Goal: Information Seeking & Learning: Learn about a topic

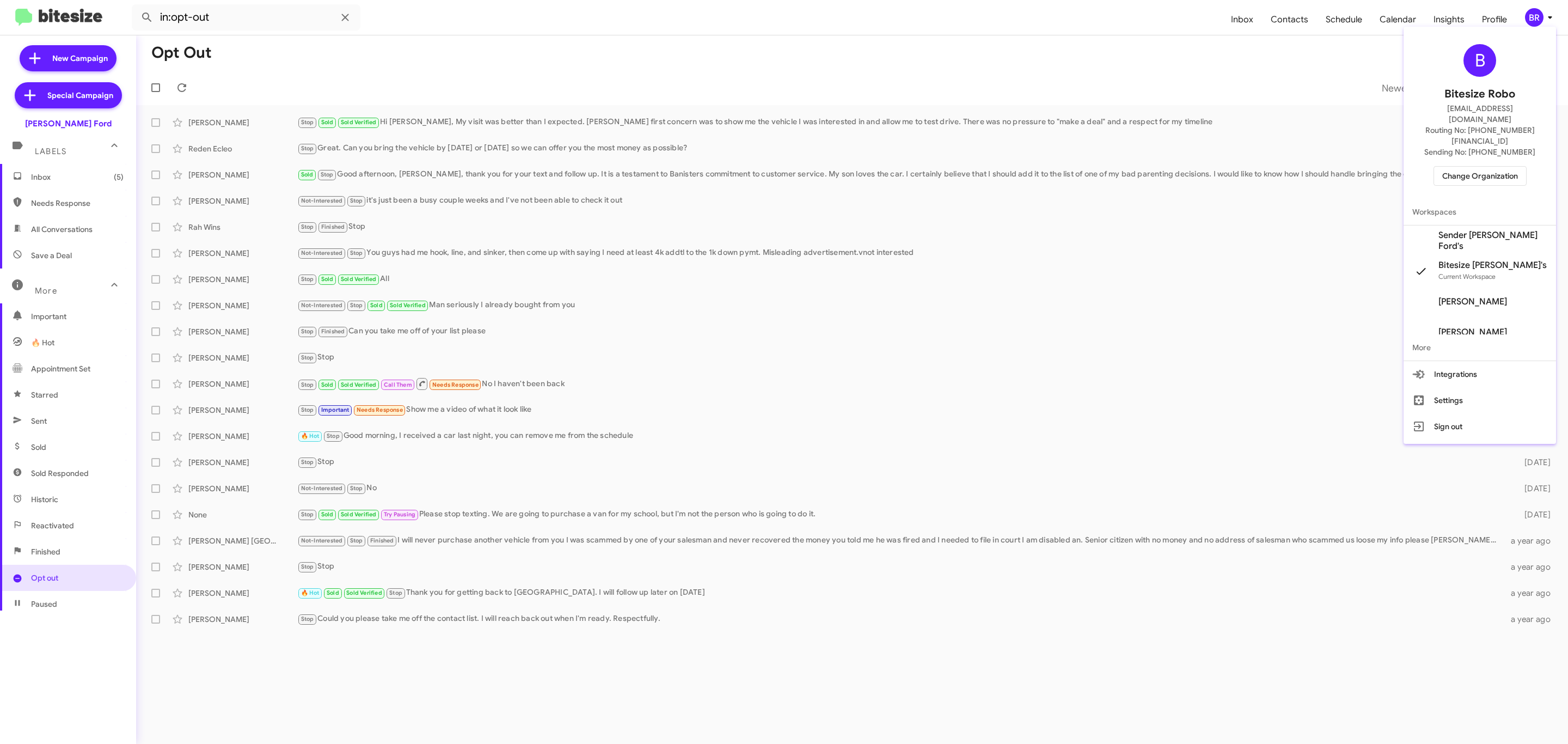
click at [1154, 29] on div at bounding box center [784, 372] width 1568 height 744
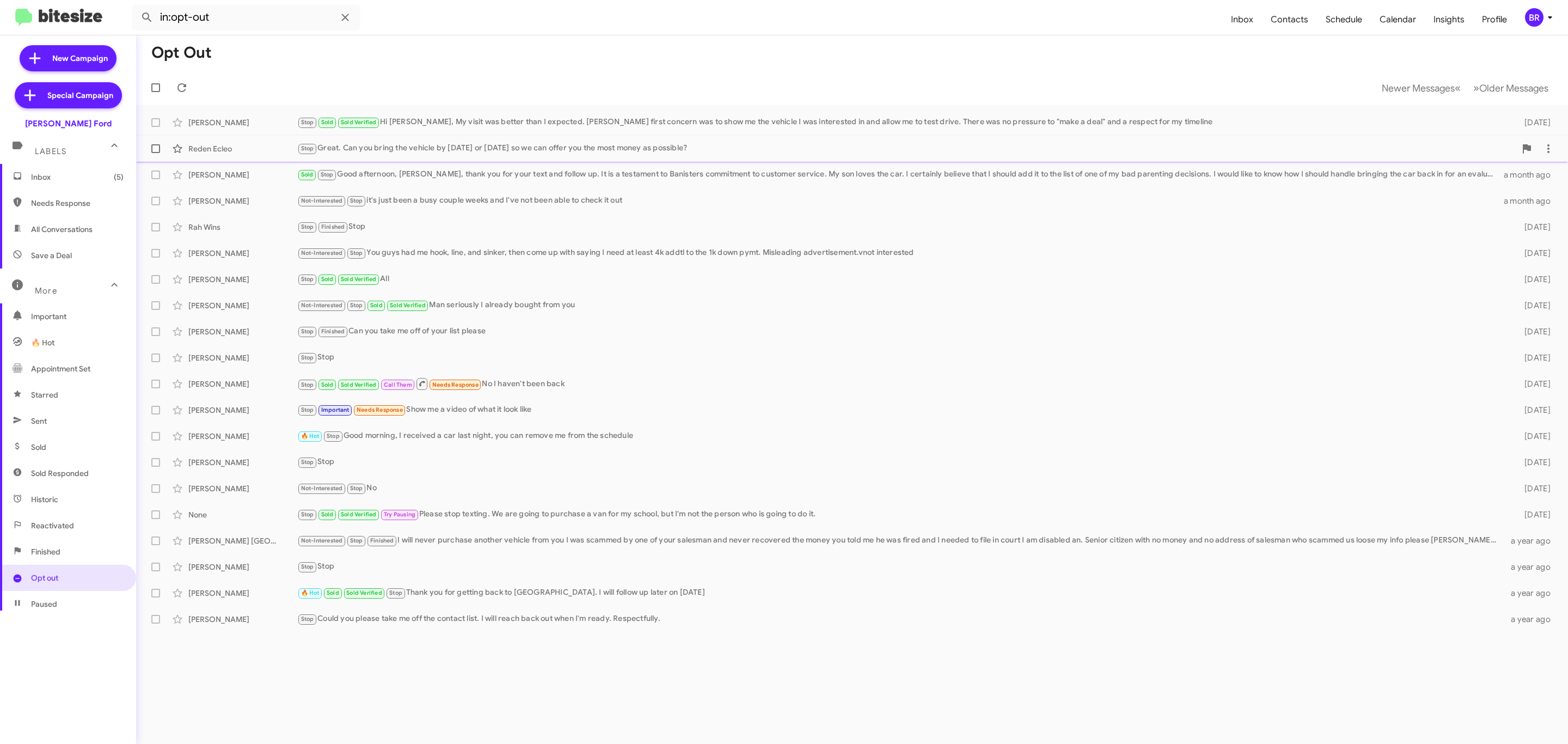
click at [504, 144] on div "Stop Great. Can you bring the vehicle by [DATE] or [DATE] so we can offer you t…" at bounding box center [906, 149] width 1218 height 13
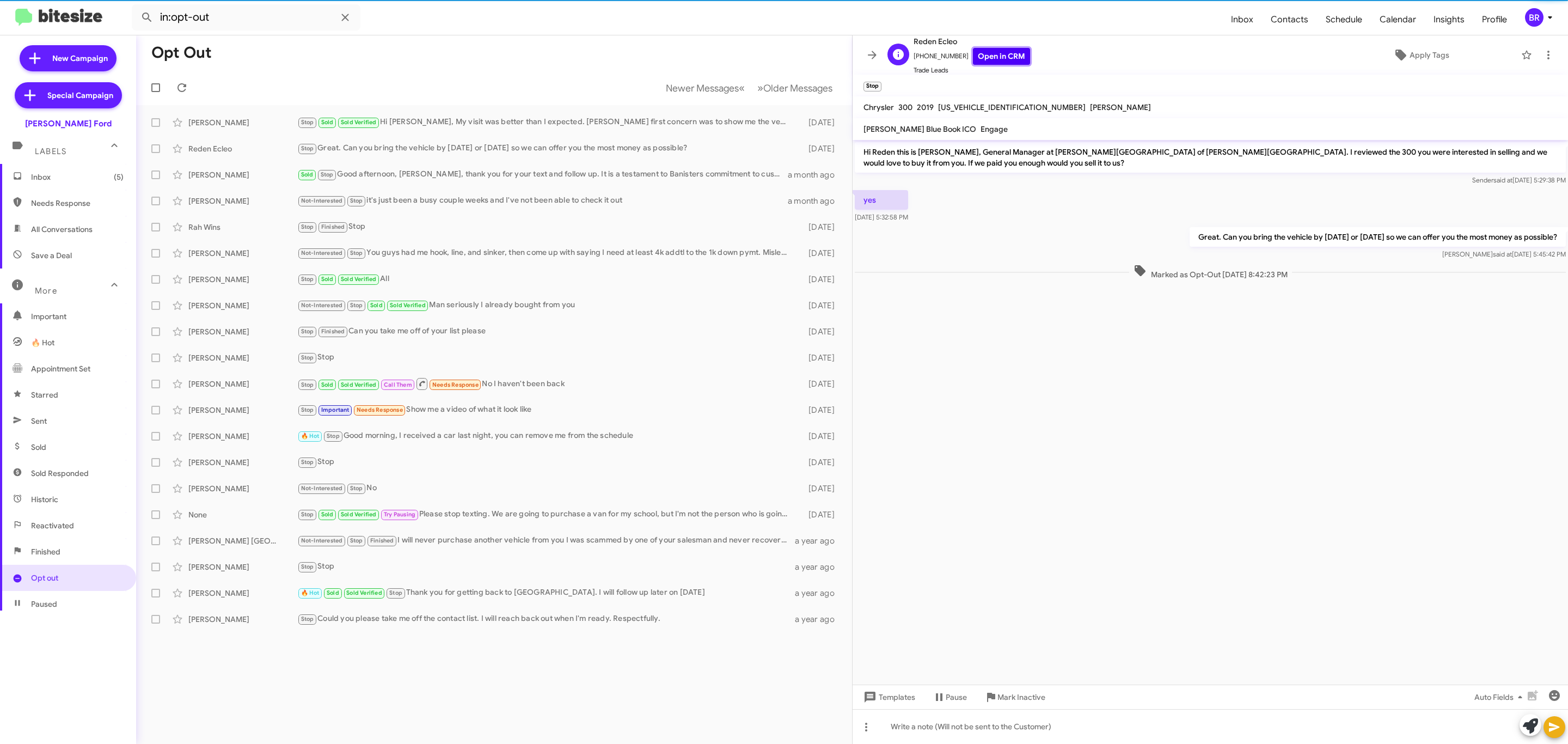
click at [988, 59] on link "Open in CRM" at bounding box center [1001, 56] width 57 height 17
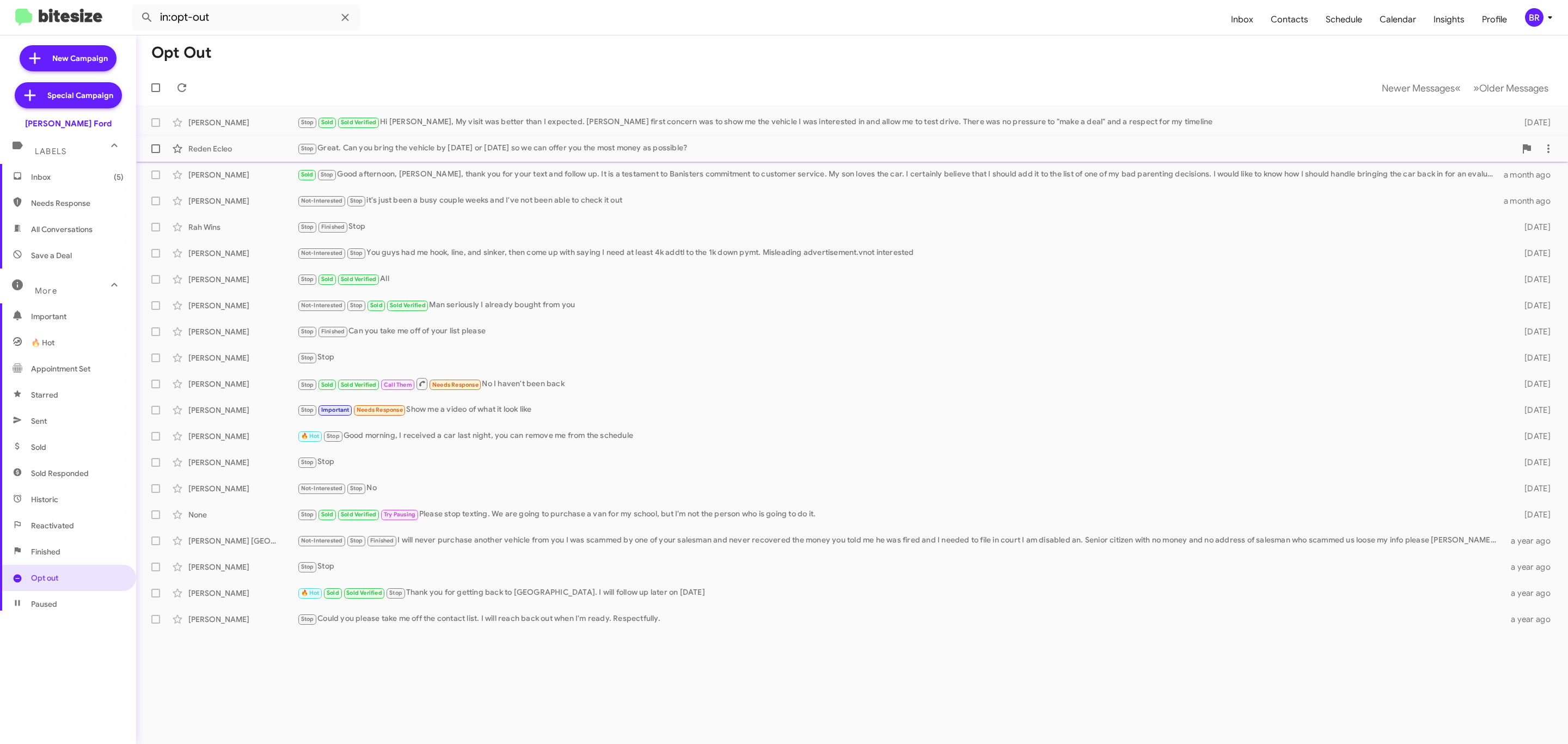
click at [613, 154] on div "Stop Great. Can you bring the vehicle by [DATE] or [DATE] so we can offer you t…" at bounding box center [906, 149] width 1218 height 13
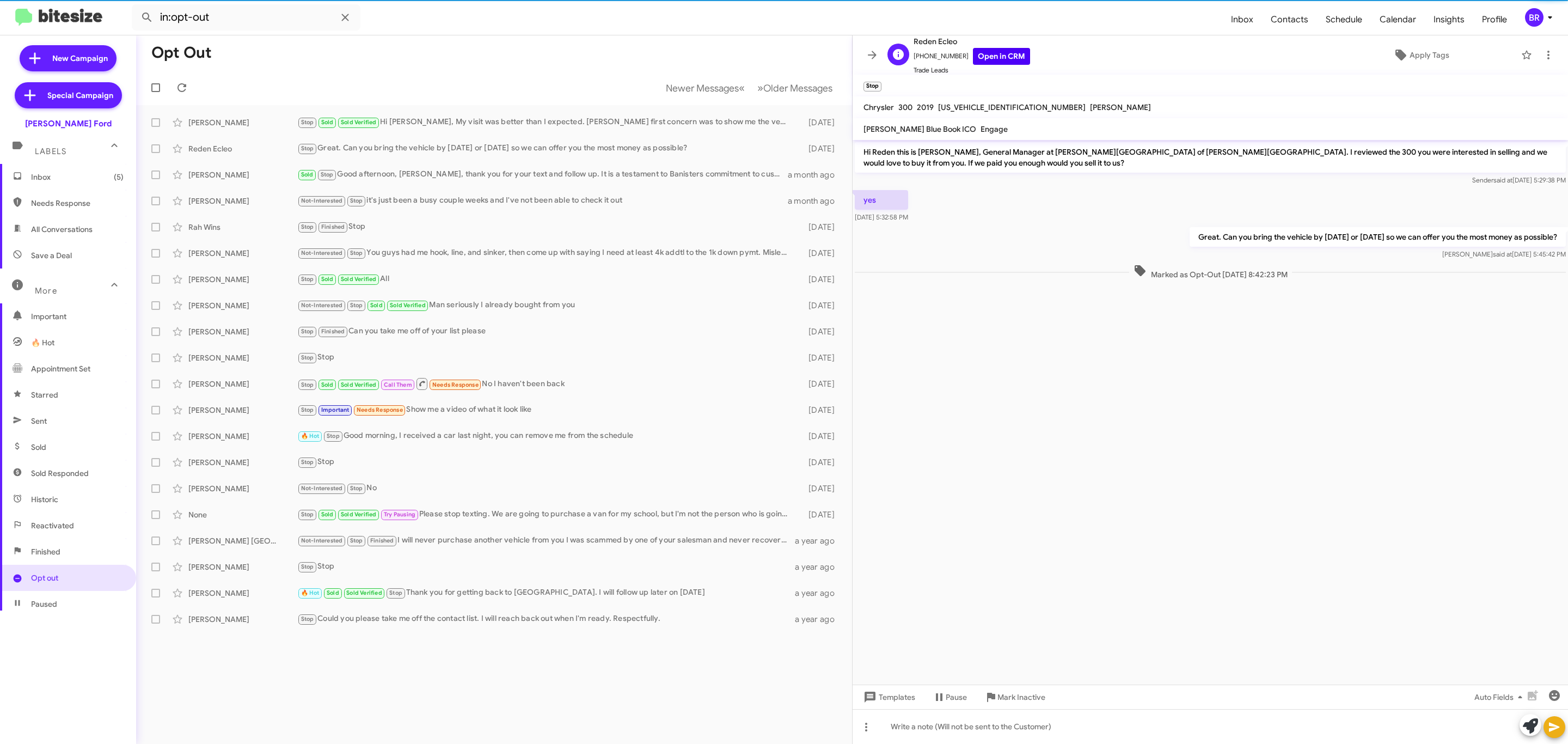
drag, startPoint x: 998, startPoint y: 36, endPoint x: 993, endPoint y: 48, distance: 13.0
click at [998, 38] on span "Reden Ecleo" at bounding box center [972, 41] width 117 height 13
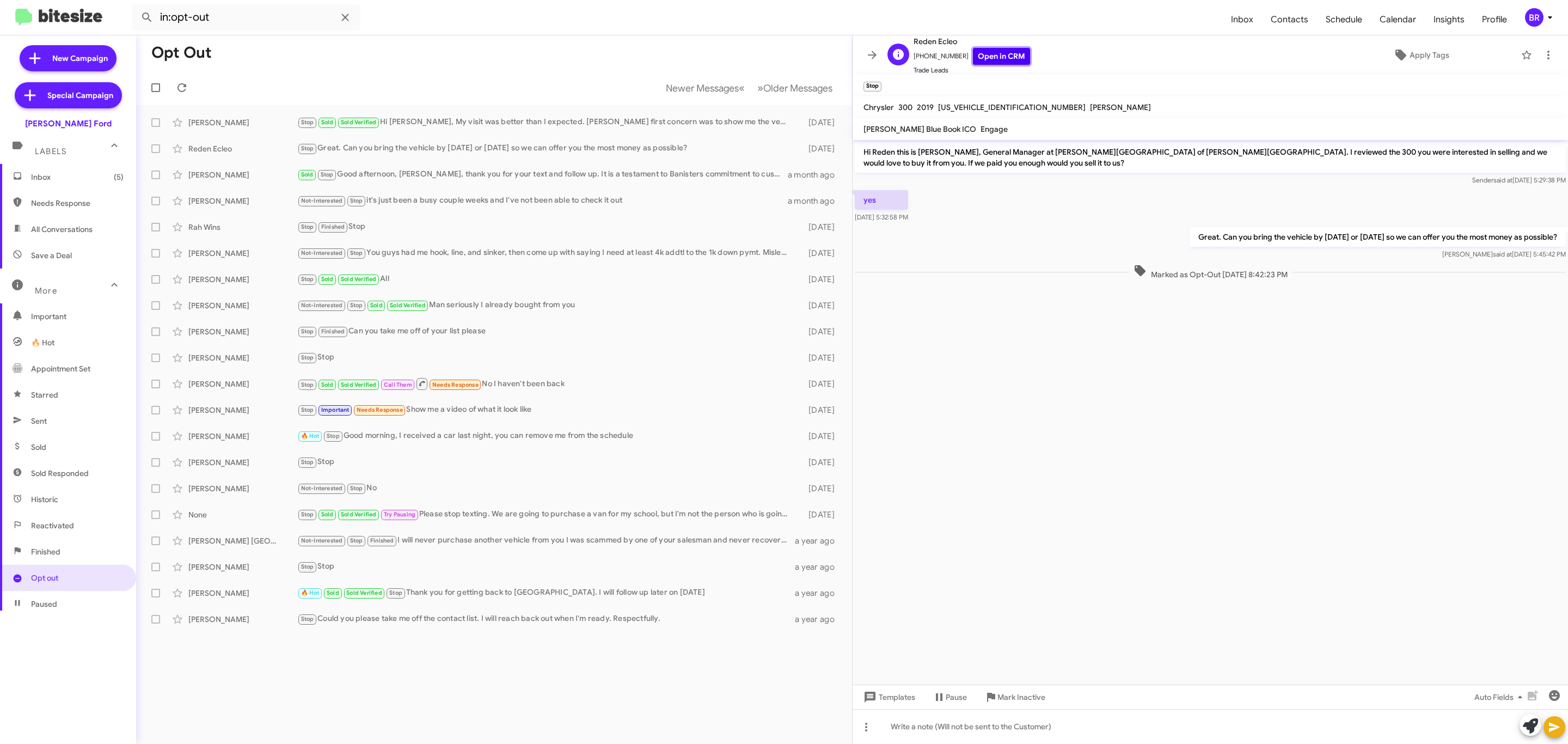
click at [983, 59] on link "Open in CRM" at bounding box center [1001, 56] width 57 height 17
click at [453, 122] on div "Stop Sold Sold Verified Hi [PERSON_NAME], My visit was better than I expected. …" at bounding box center [548, 122] width 503 height 13
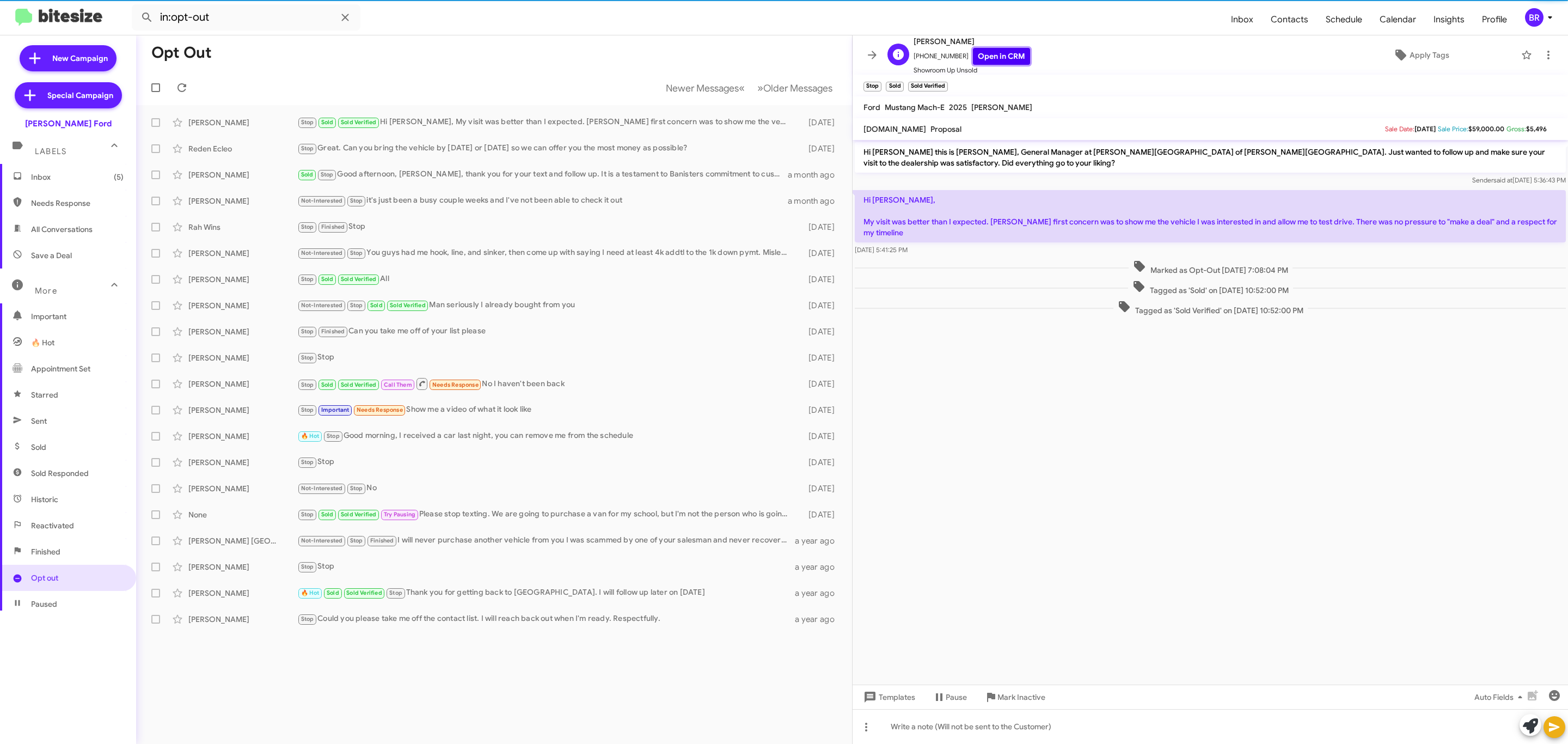
click at [997, 52] on link "Open in CRM" at bounding box center [1001, 56] width 57 height 17
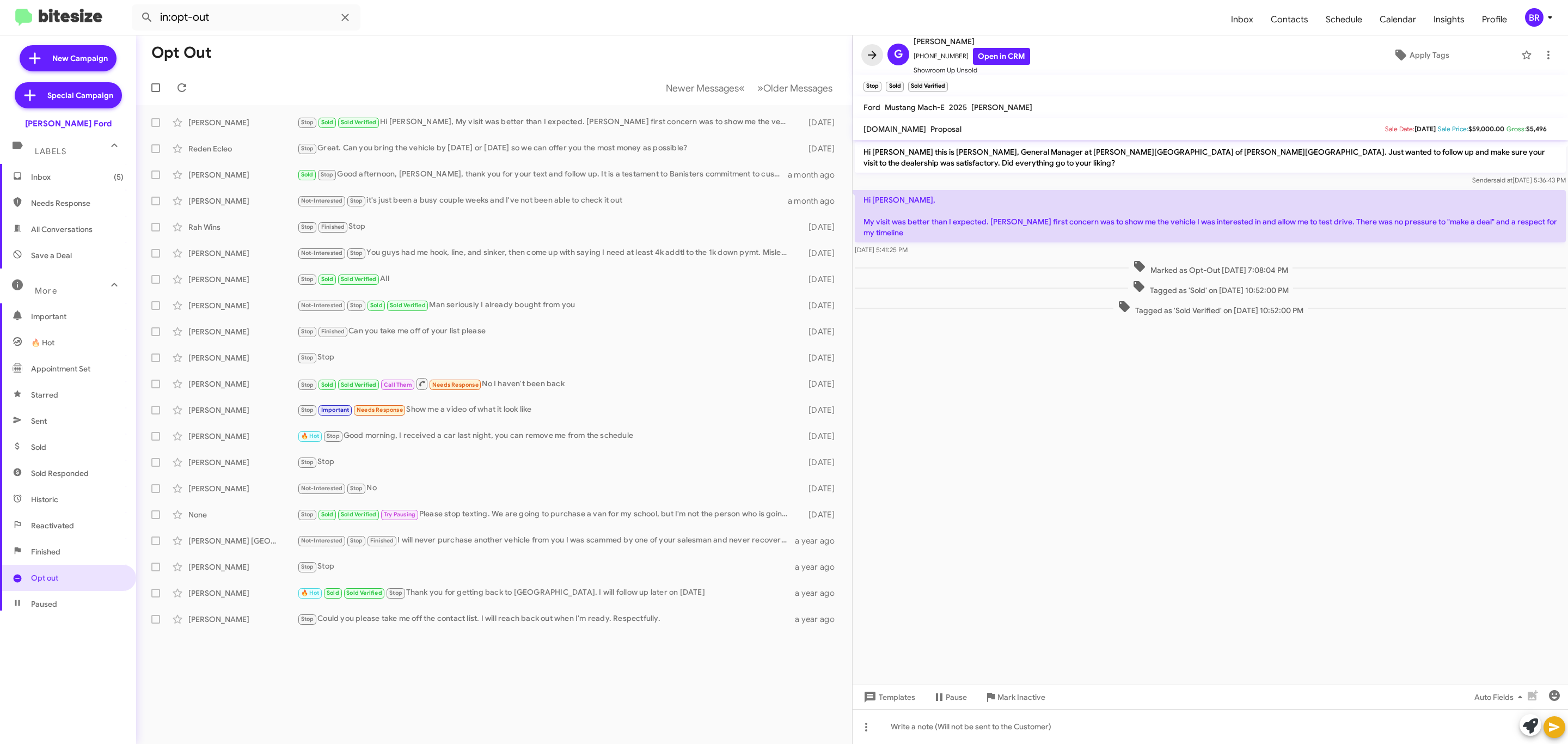
click at [881, 54] on span at bounding box center [872, 55] width 22 height 13
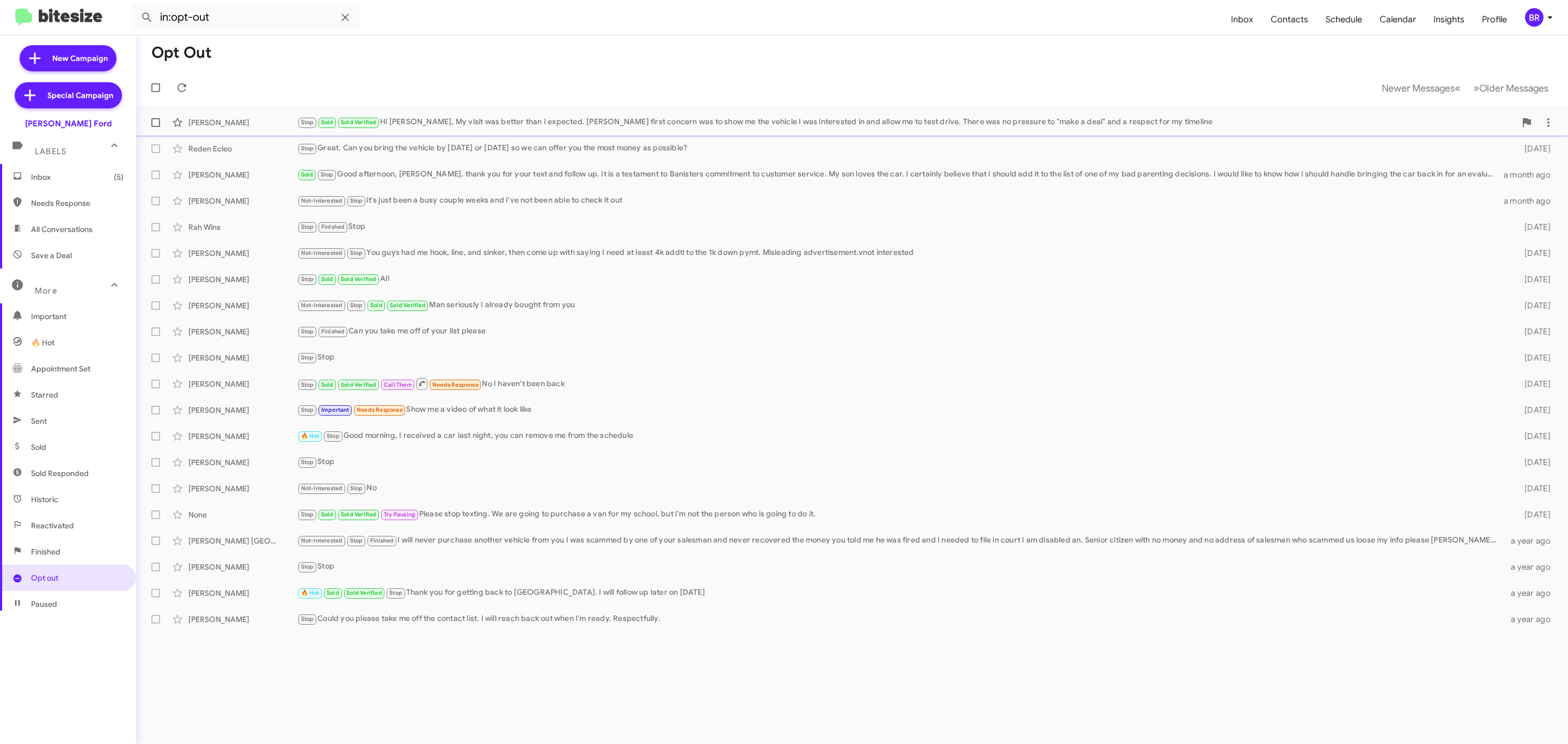
click at [755, 117] on div "Stop Sold Sold Verified Hi [PERSON_NAME], My visit was better than I expected. …" at bounding box center [906, 122] width 1218 height 13
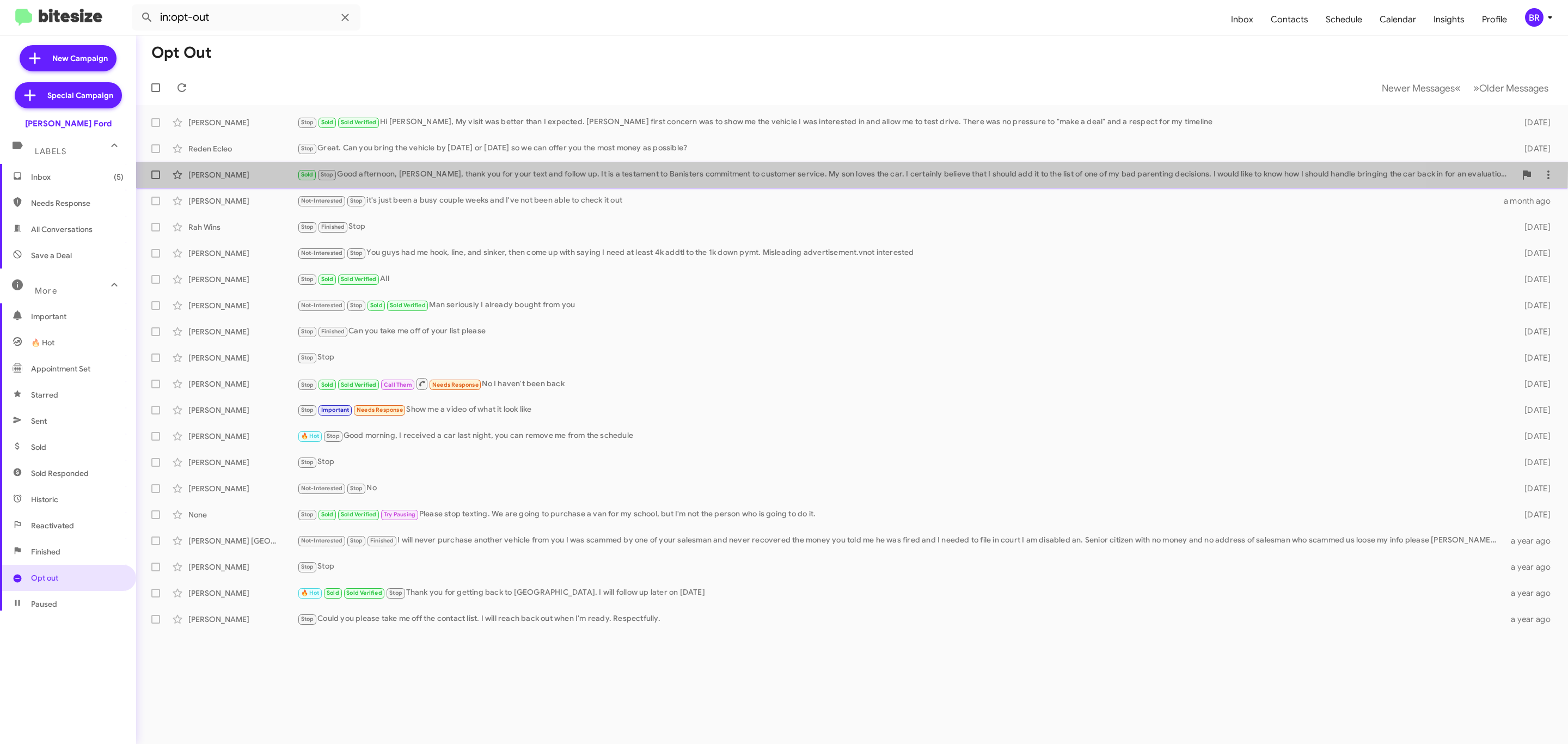
click at [598, 167] on div "[PERSON_NAME] Sold Stop Good afternoon, [PERSON_NAME], thank you for your text …" at bounding box center [852, 174] width 1414 height 22
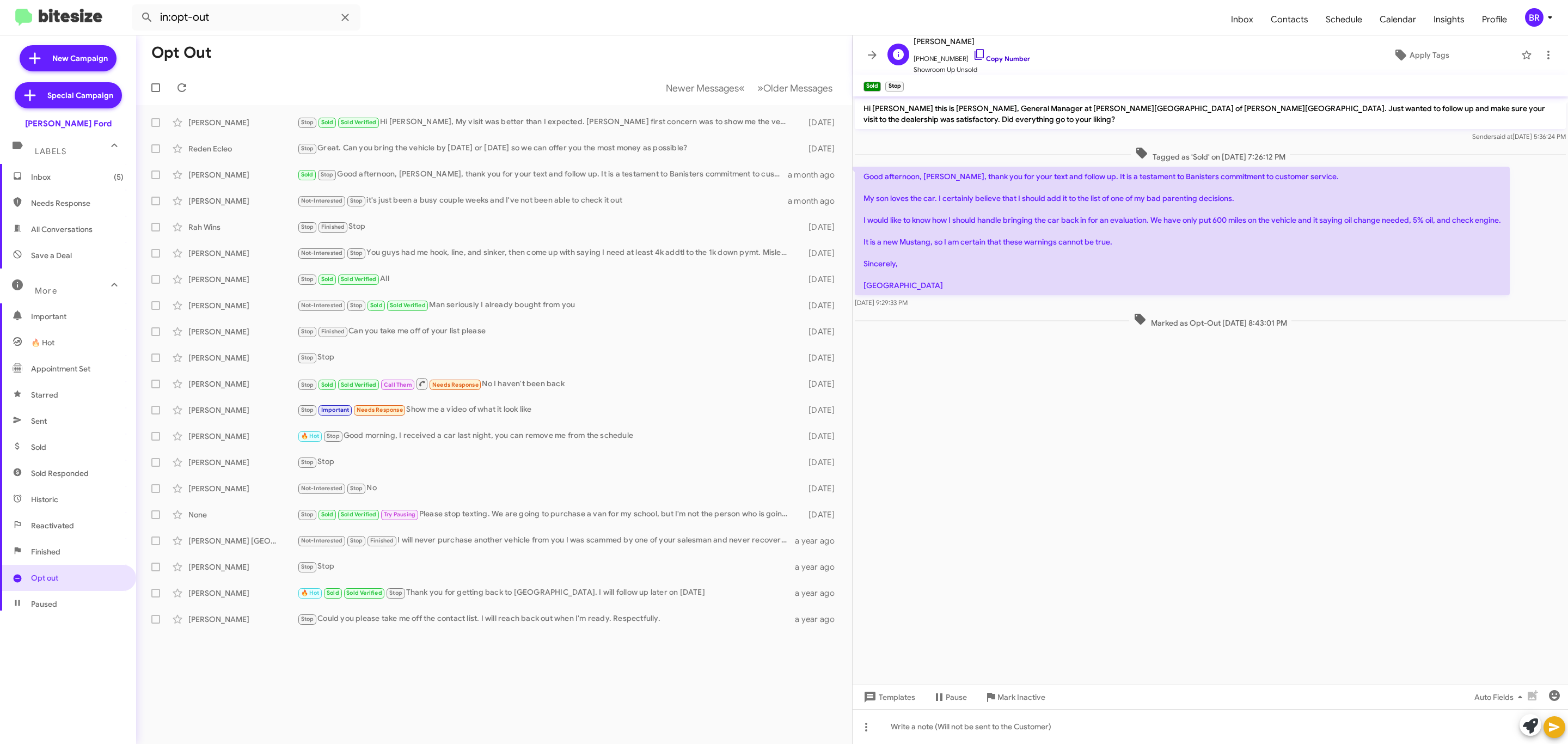
click at [996, 60] on link "Copy Number" at bounding box center [1001, 58] width 57 height 8
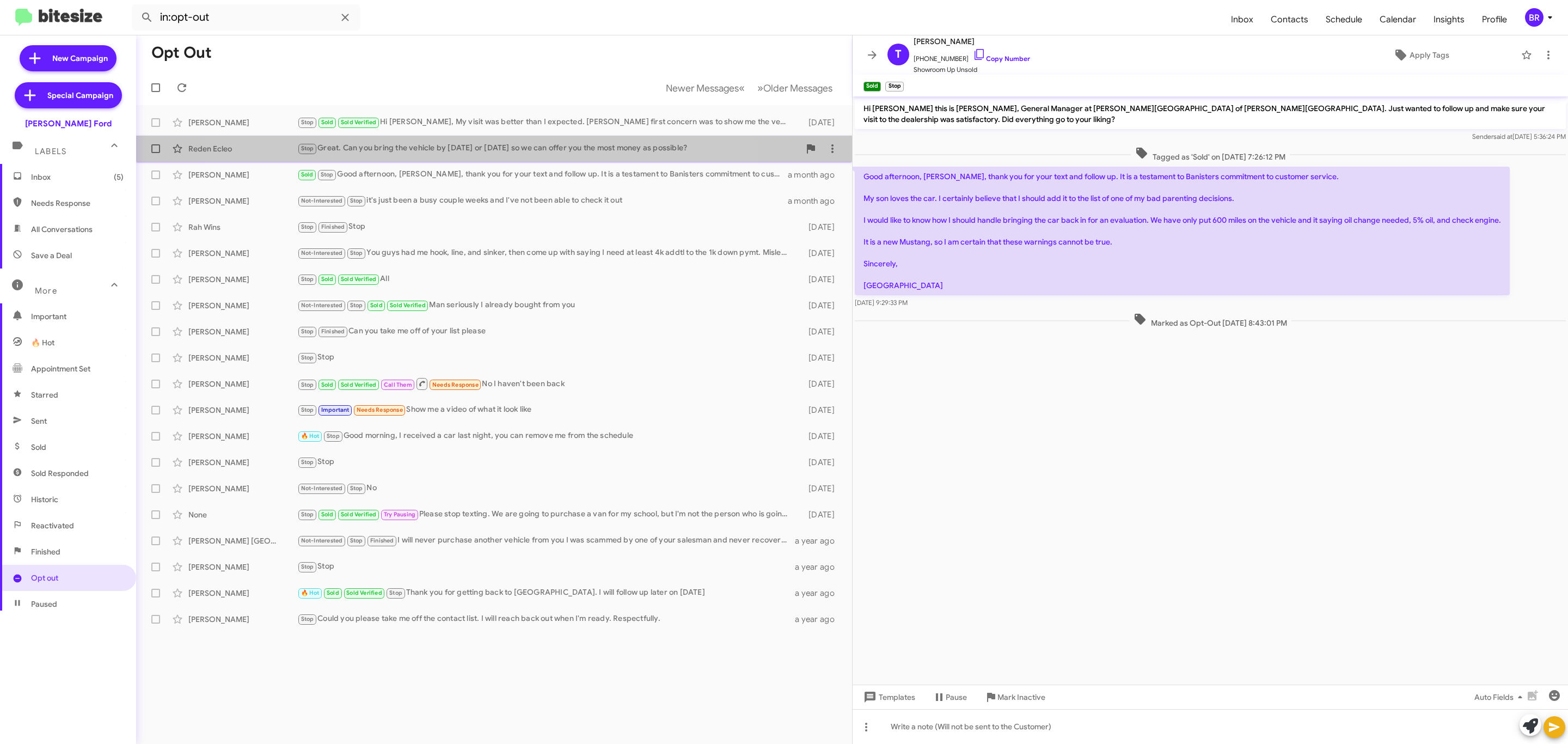
click at [458, 146] on div "Stop Great. Can you bring the vehicle by [DATE] or [DATE] so we can offer you t…" at bounding box center [548, 149] width 503 height 13
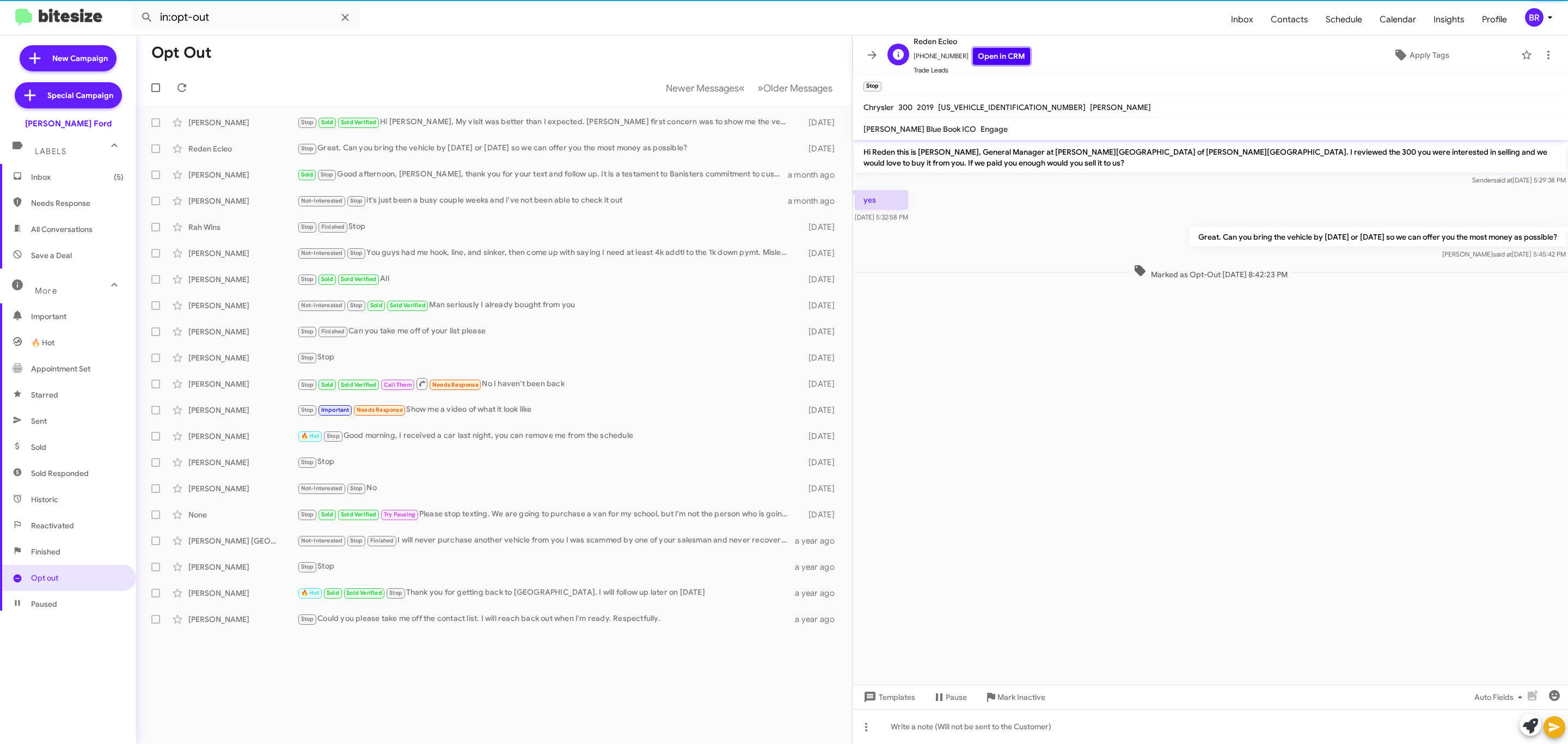
click at [986, 60] on link "Open in CRM" at bounding box center [1001, 56] width 57 height 17
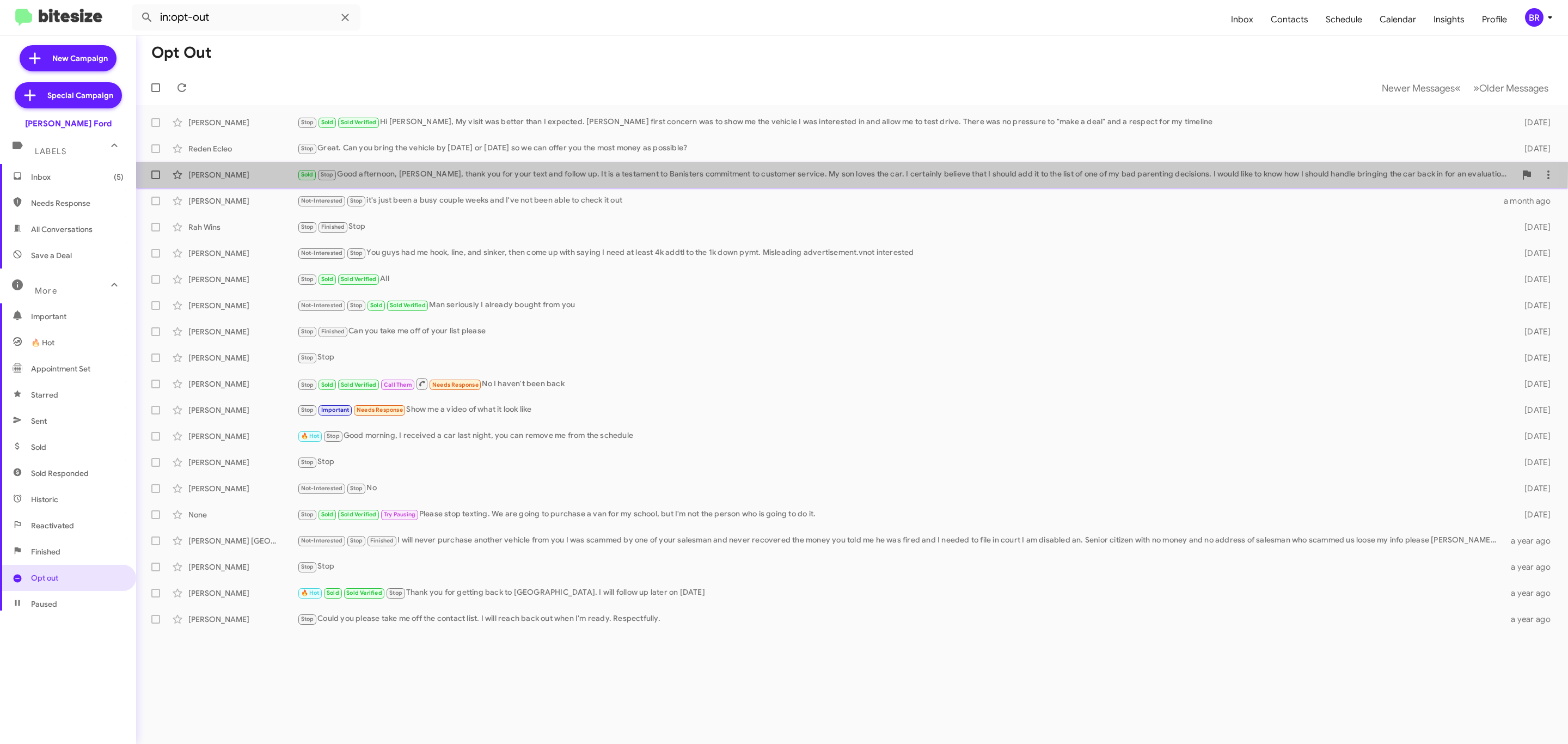
click at [526, 167] on div "[PERSON_NAME] Sold Stop Good afternoon, [PERSON_NAME], thank you for your text …" at bounding box center [852, 174] width 1414 height 22
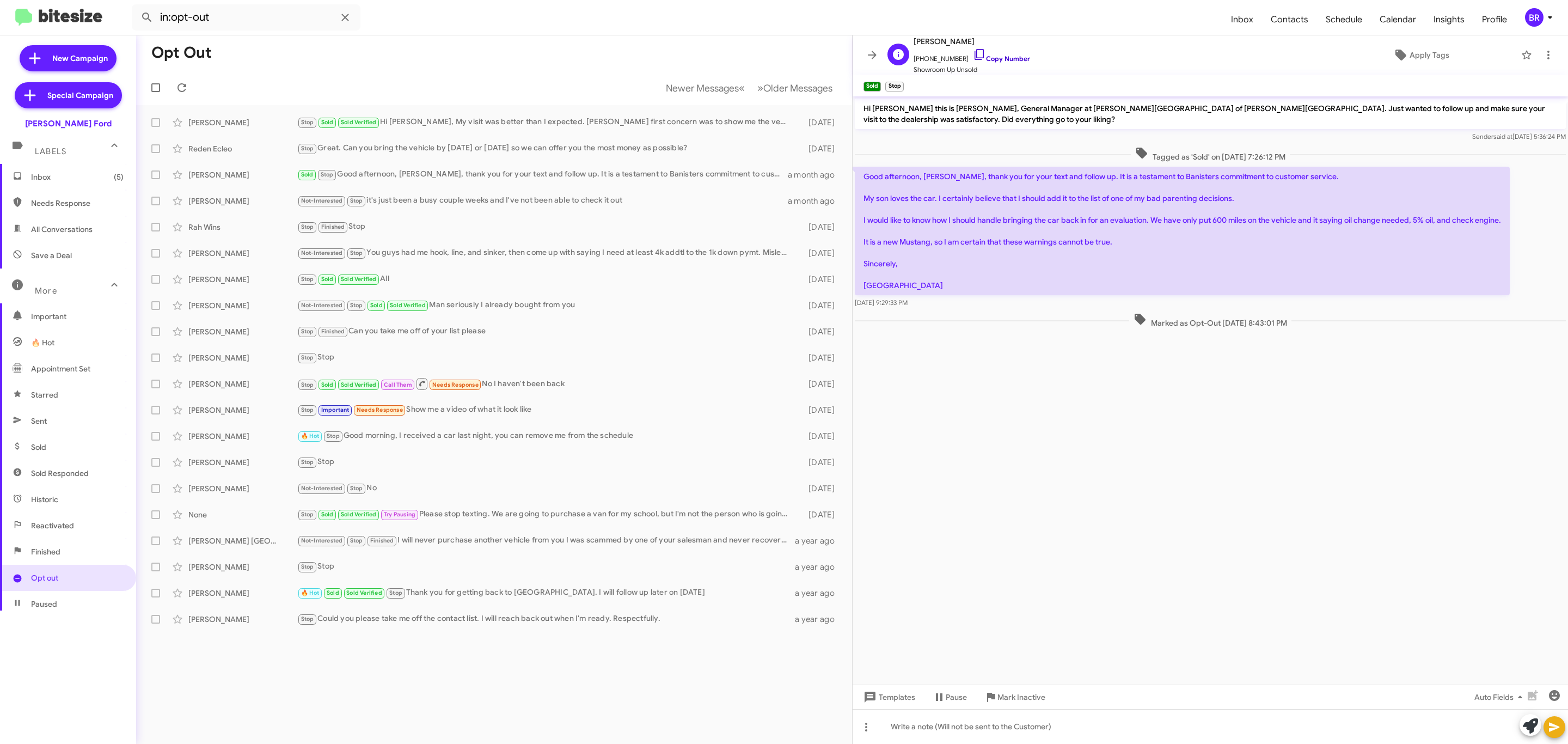
click at [990, 59] on link "Copy Number" at bounding box center [1001, 58] width 57 height 8
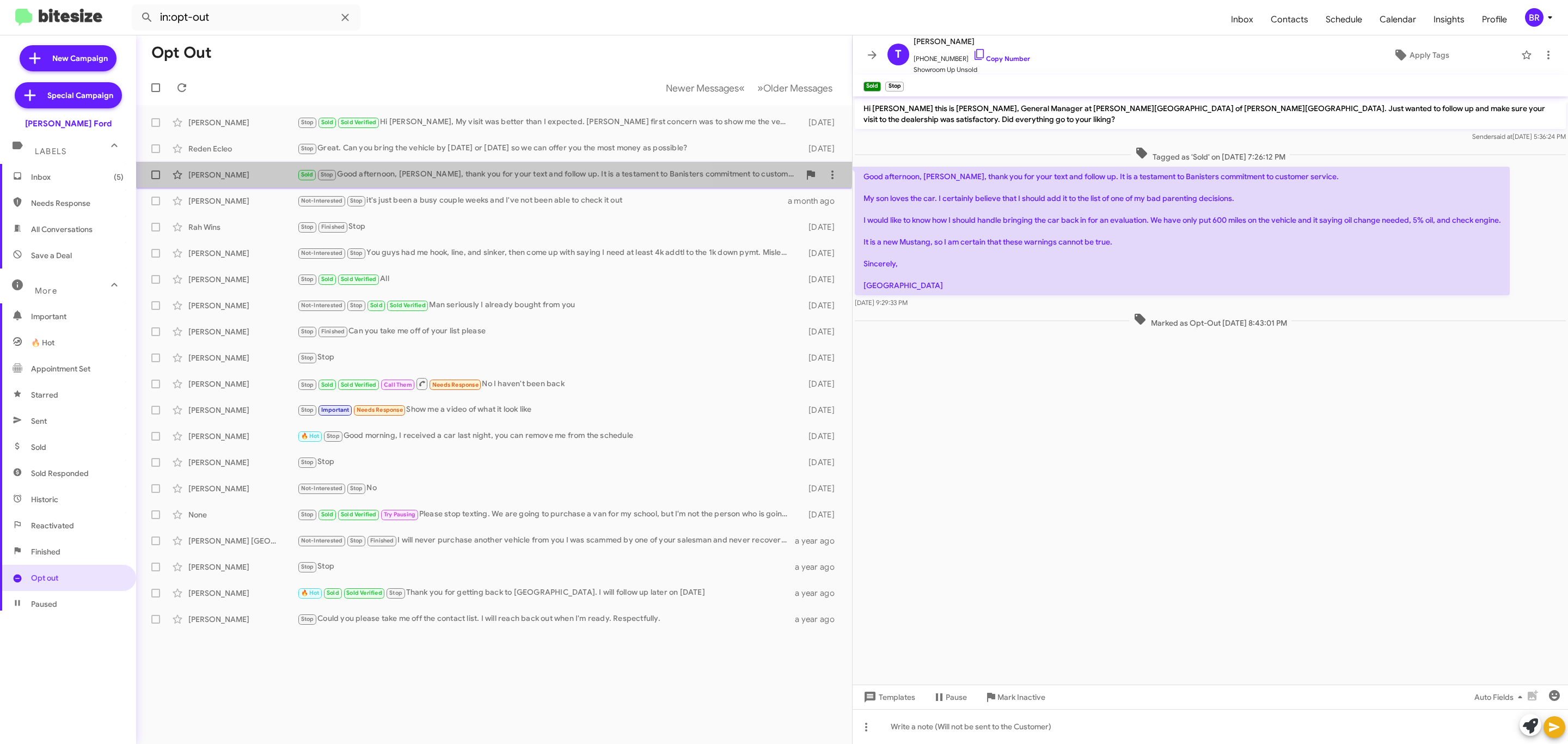
click at [436, 164] on div "[PERSON_NAME] Sold Stop Good afternoon, [PERSON_NAME], thank you for your text …" at bounding box center [494, 174] width 699 height 22
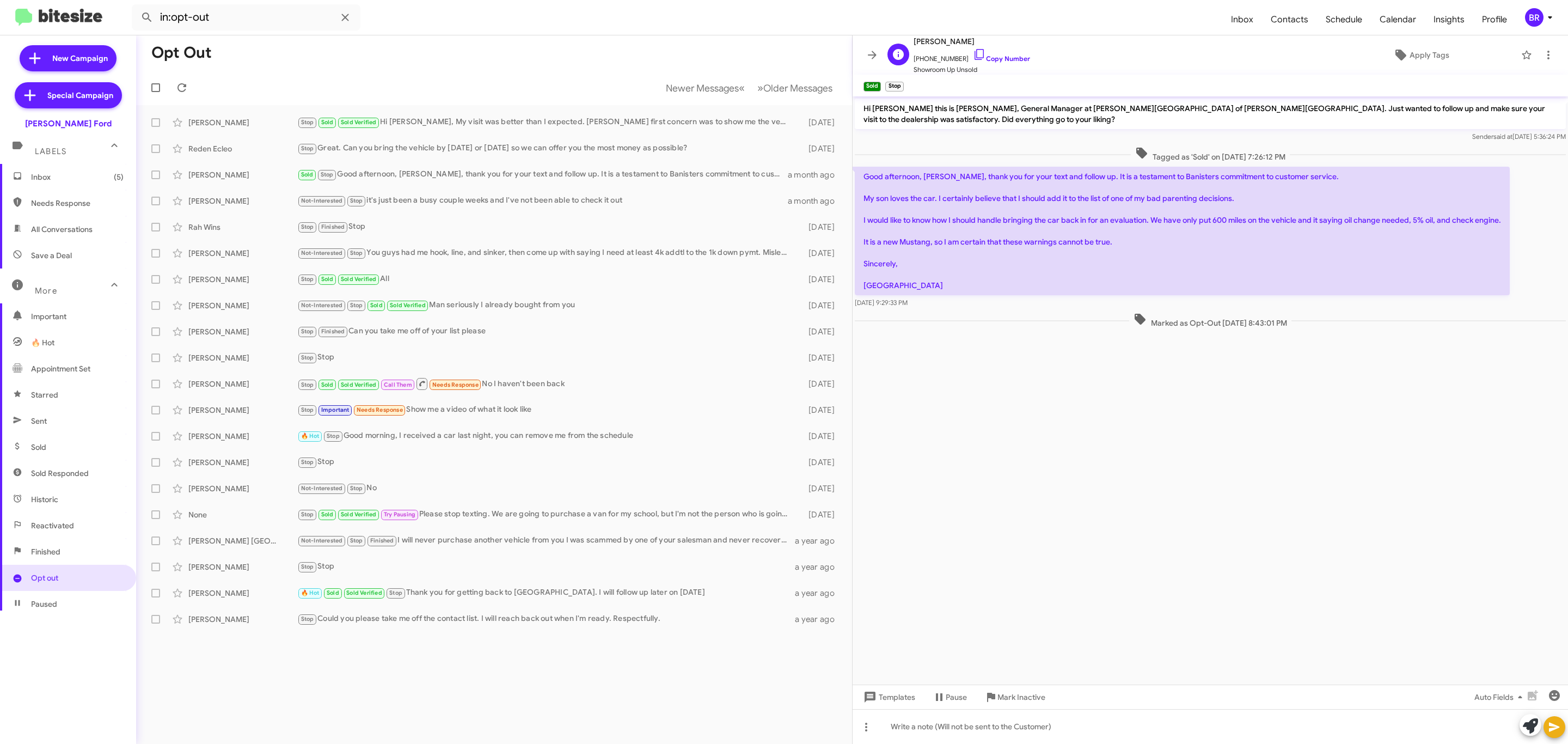
click at [995, 65] on span "Showroom Up Unsold" at bounding box center [972, 70] width 117 height 11
click at [1006, 58] on link "Copy Number" at bounding box center [1001, 58] width 57 height 8
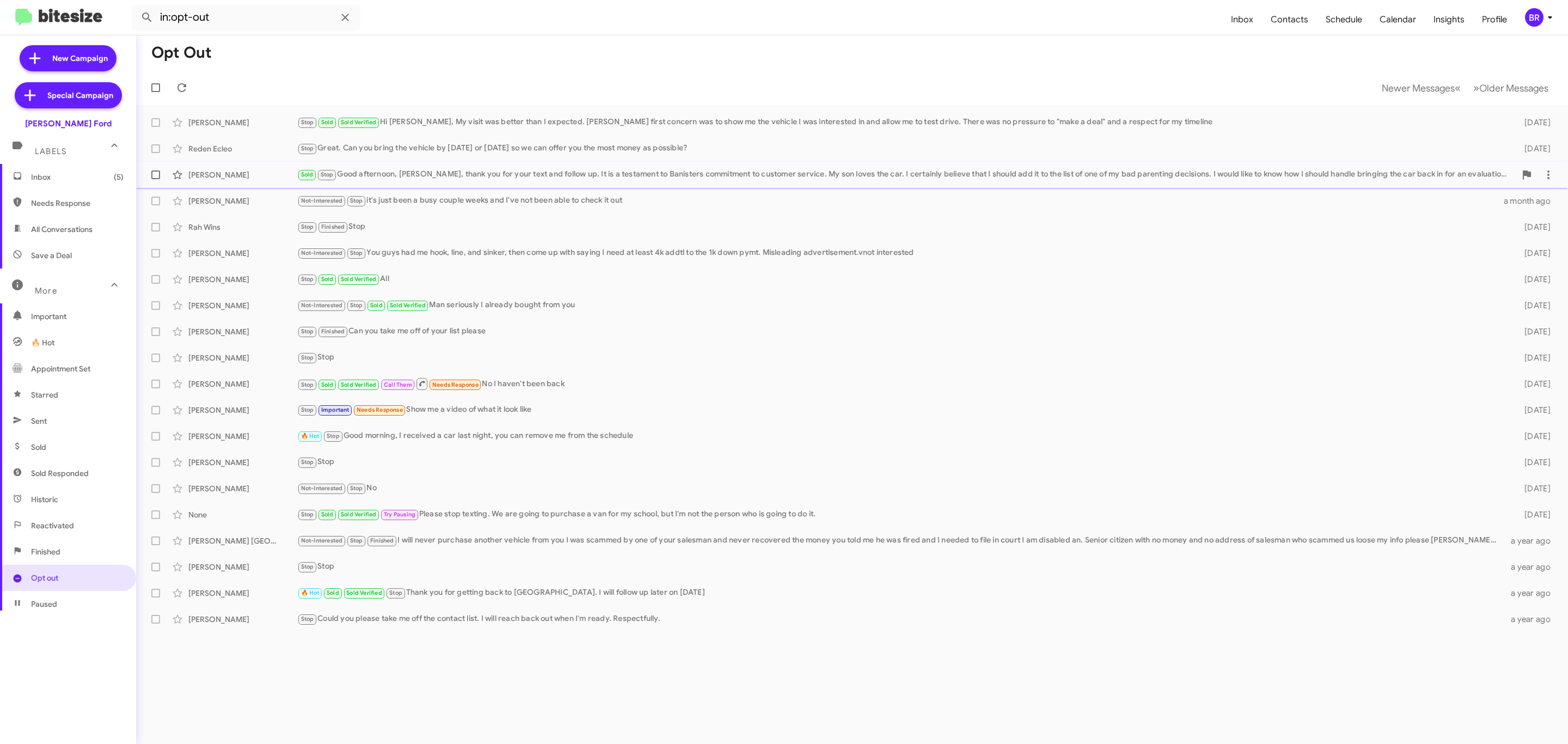
click at [505, 172] on div "Sold Stop Good afternoon, [PERSON_NAME], thank you for your text and follow up.…" at bounding box center [906, 174] width 1218 height 13
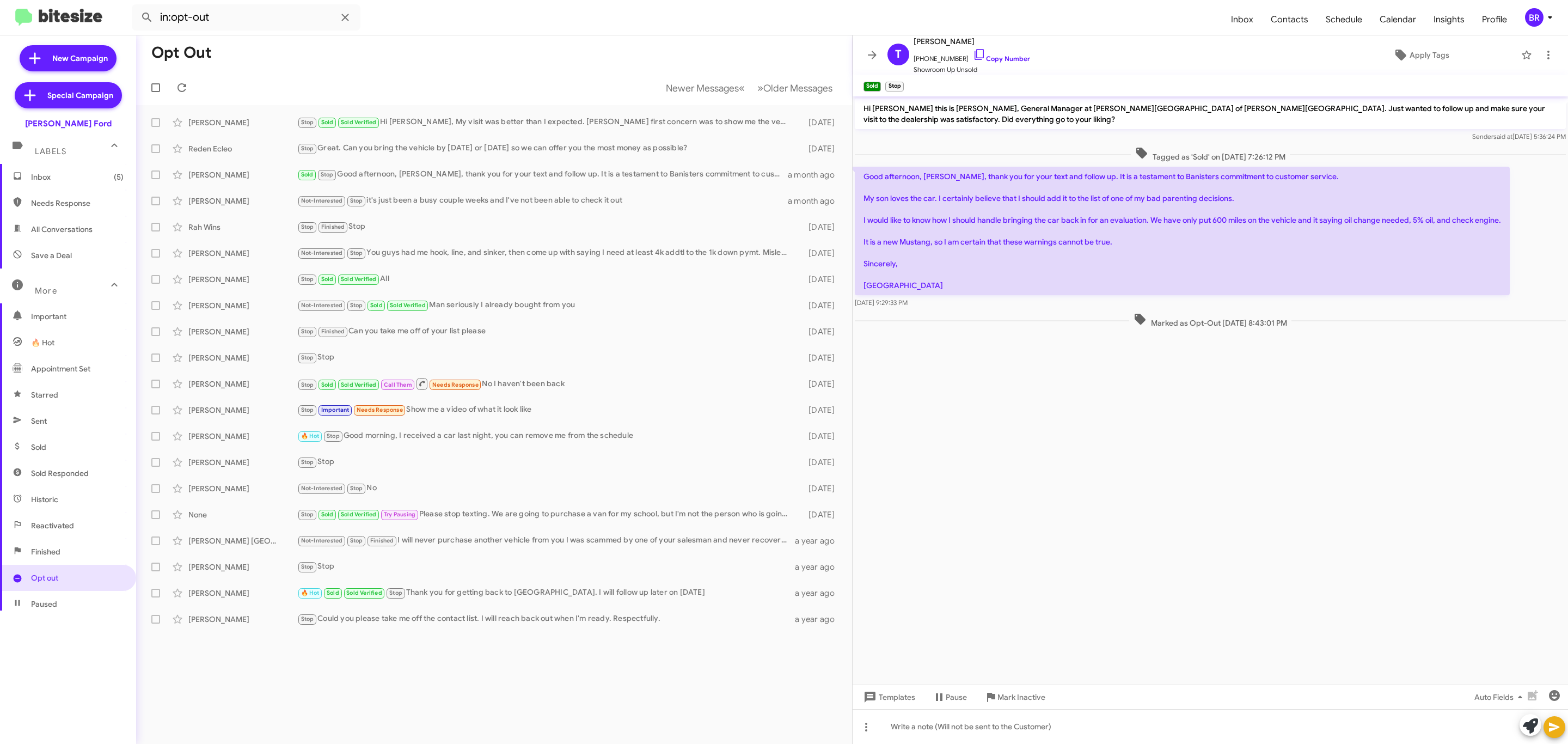
click at [869, 51] on icon at bounding box center [872, 55] width 13 height 13
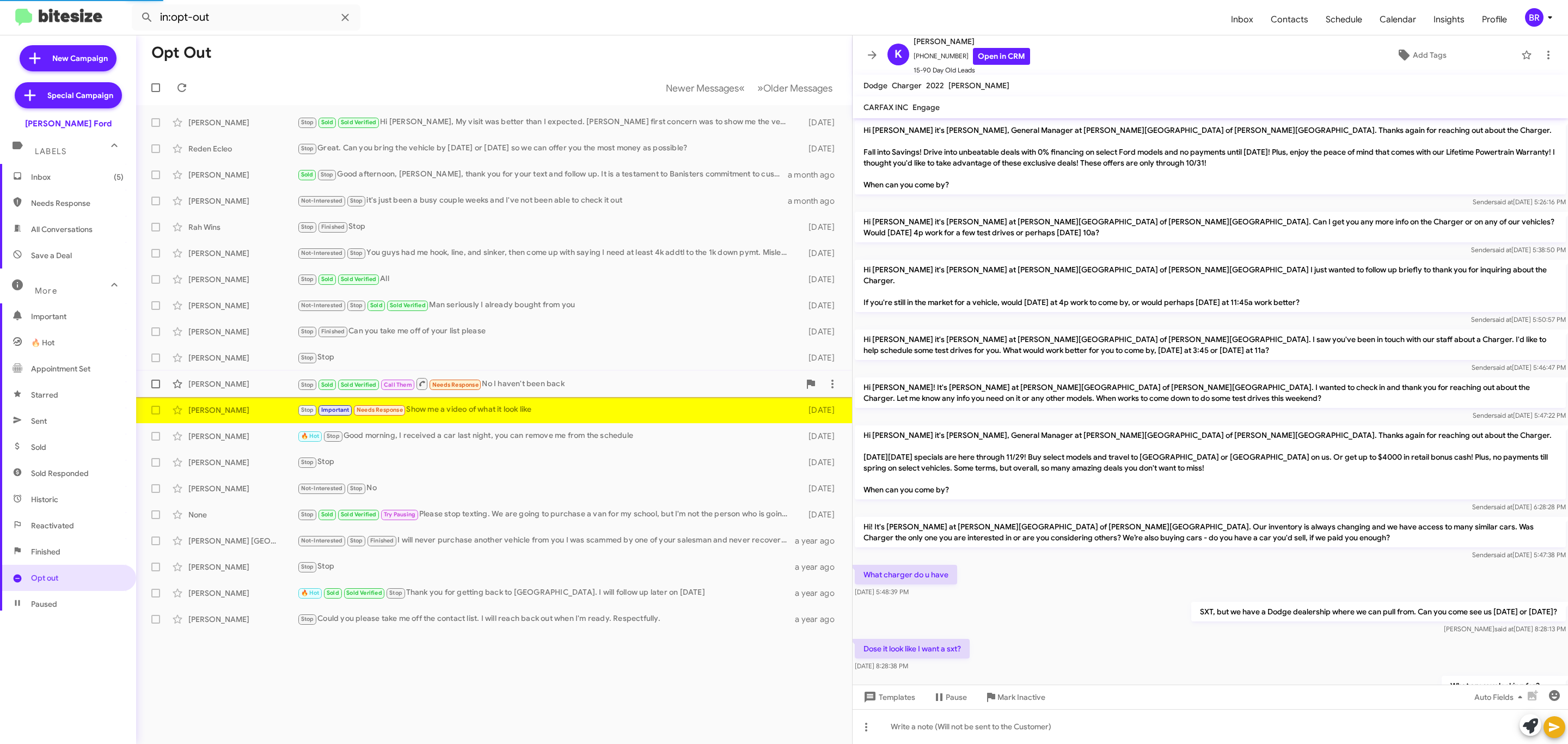
scroll to position [306, 0]
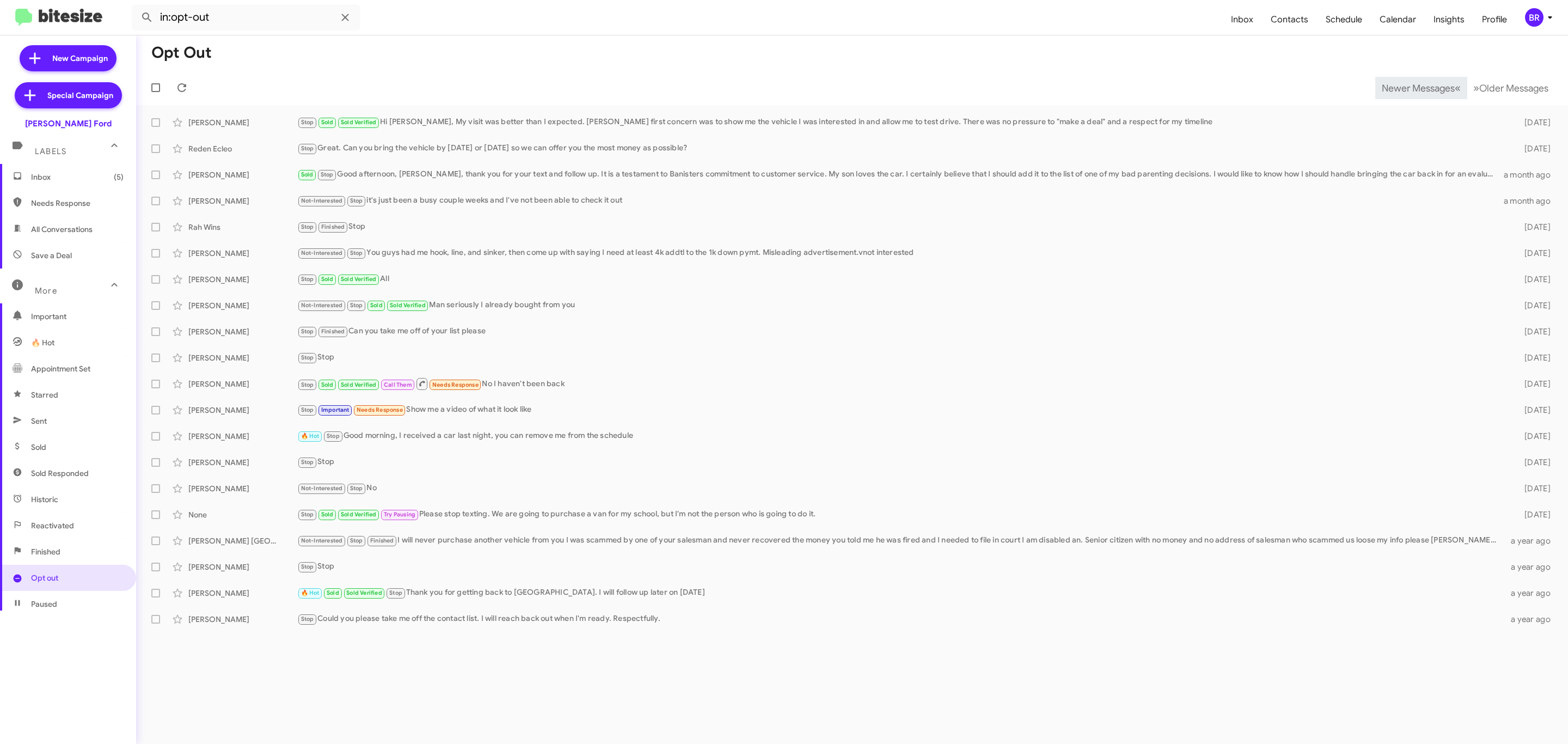
click at [1409, 86] on span "Newer Messages" at bounding box center [1418, 88] width 73 height 12
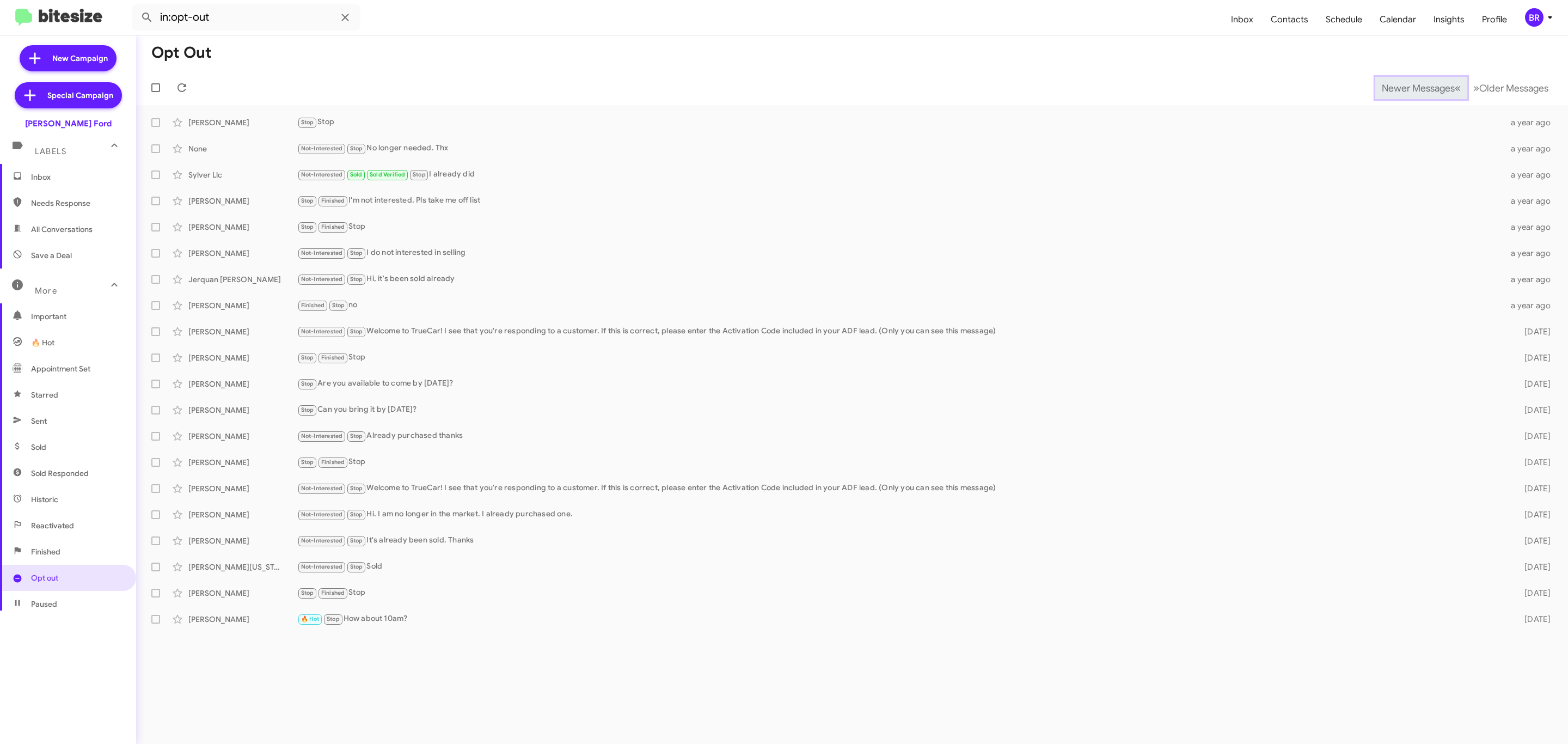
click at [1409, 86] on span "Newer Messages" at bounding box center [1418, 88] width 73 height 12
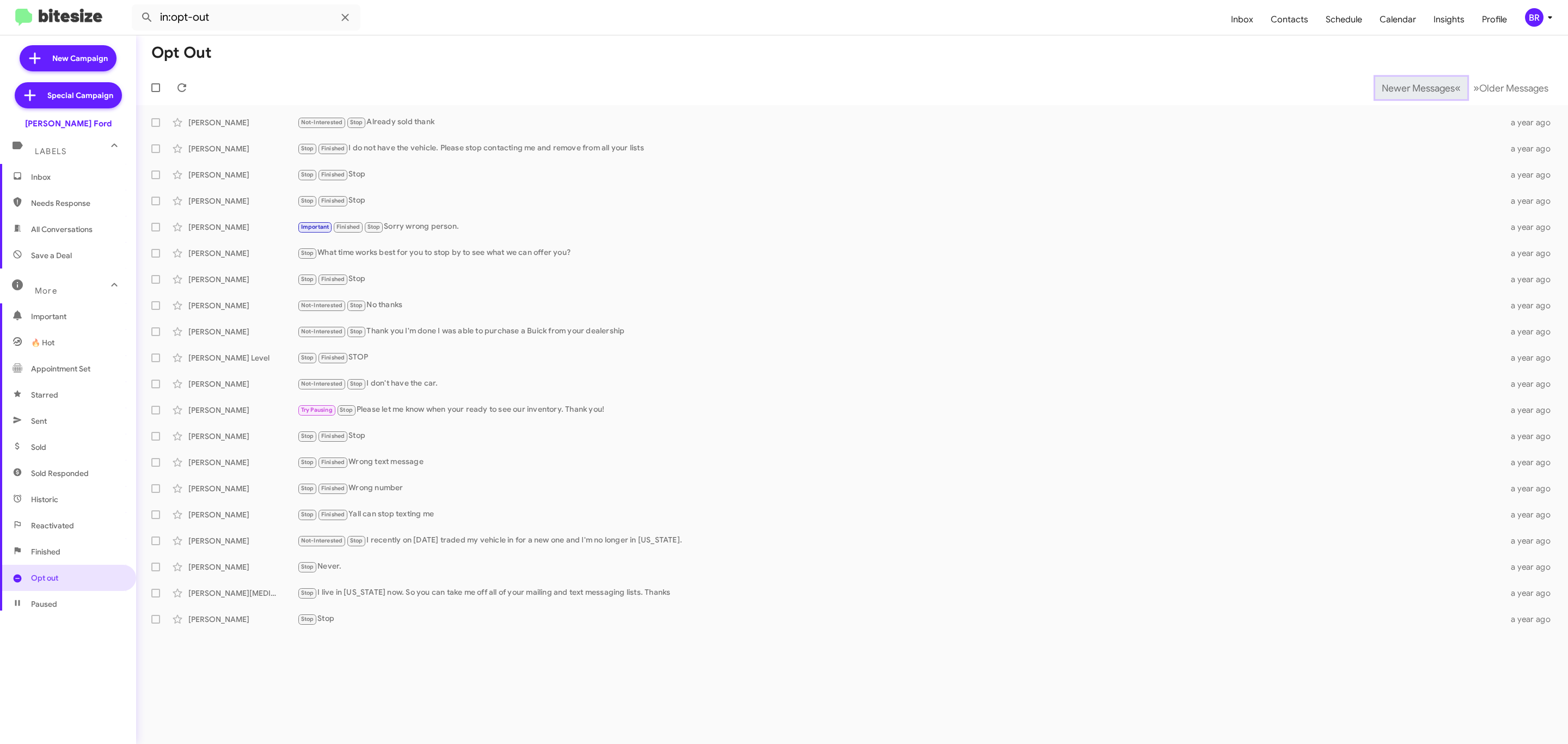
click at [1409, 86] on span "Newer Messages" at bounding box center [1418, 88] width 73 height 12
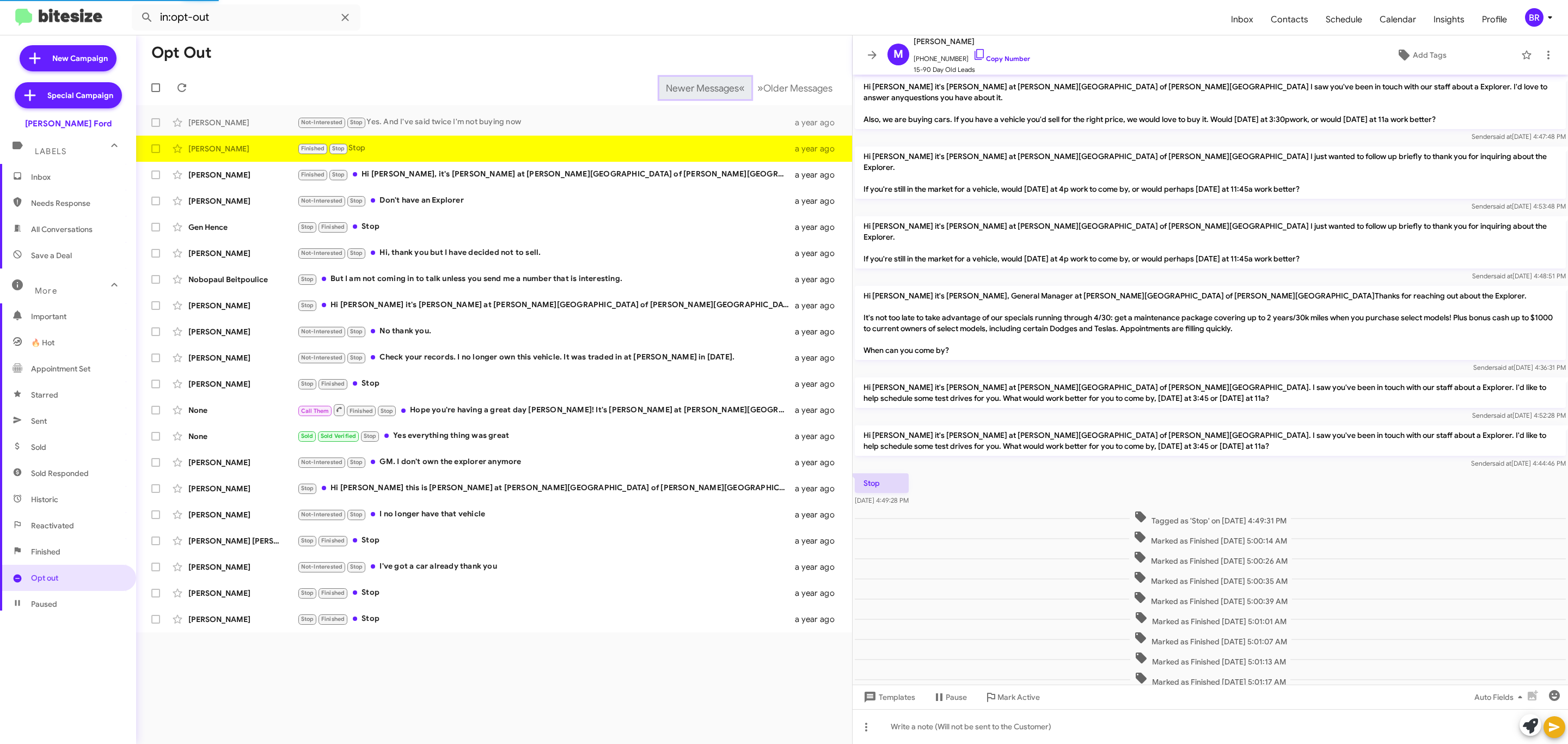
scroll to position [117, 0]
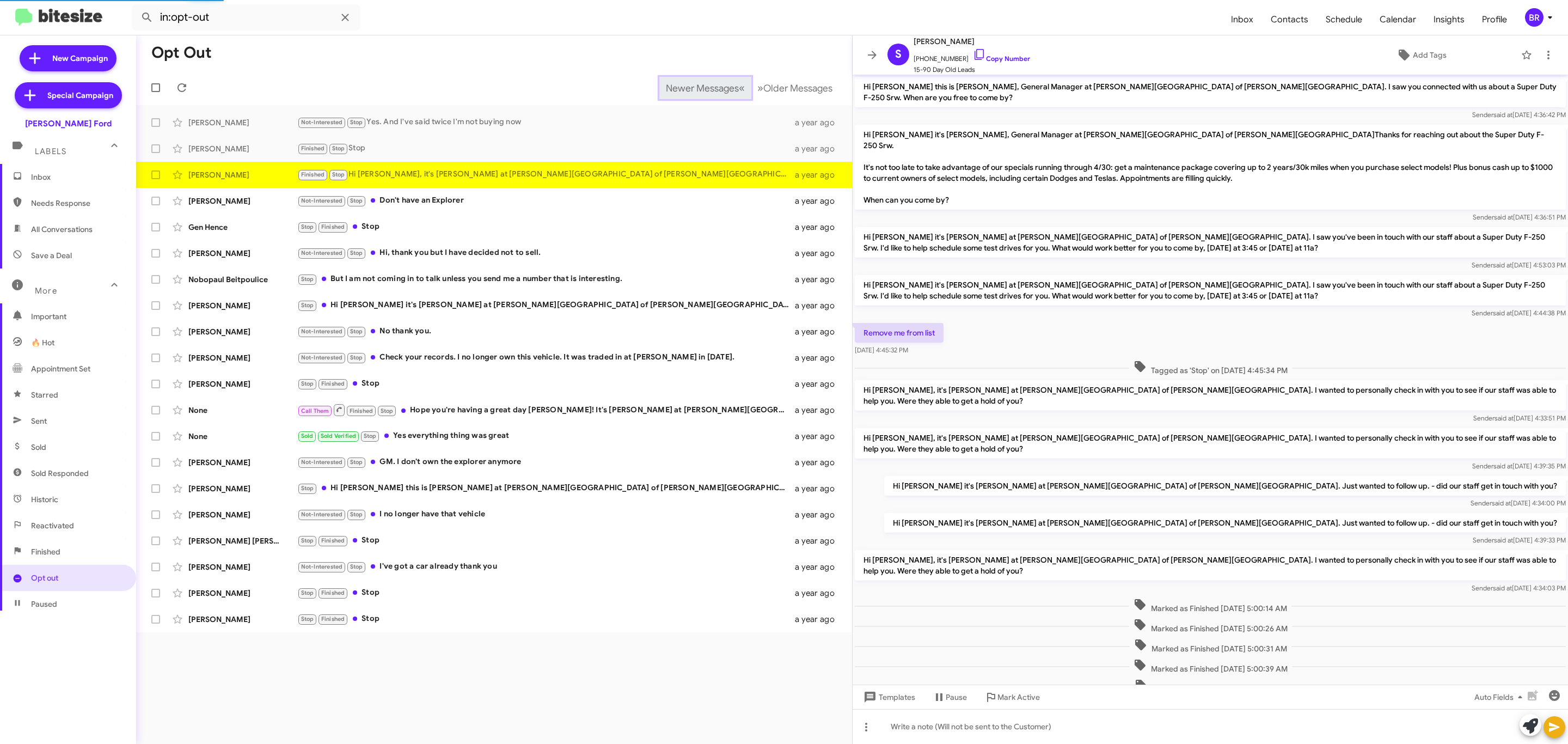
scroll to position [76, 0]
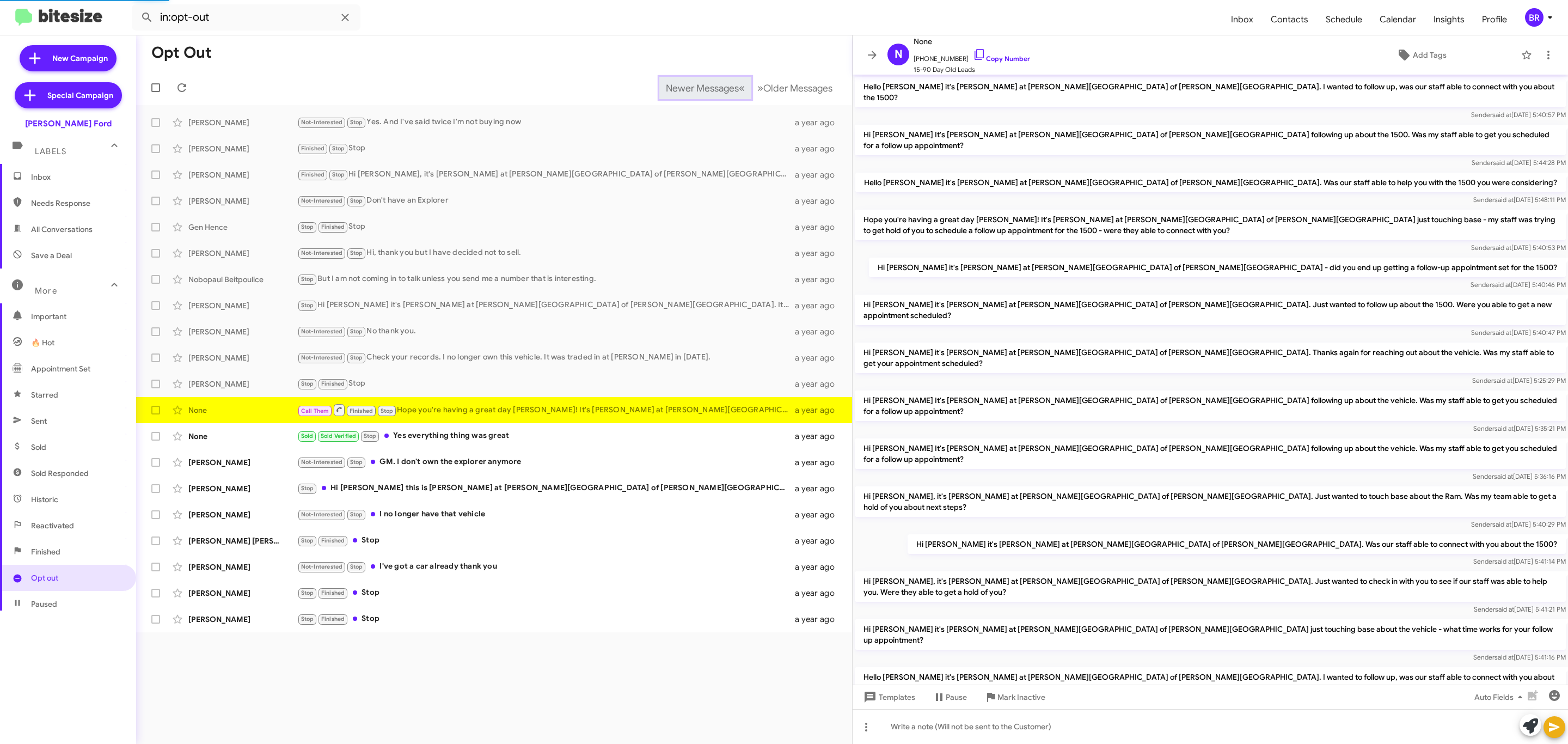
scroll to position [255, 0]
